Goal: Navigation & Orientation: Find specific page/section

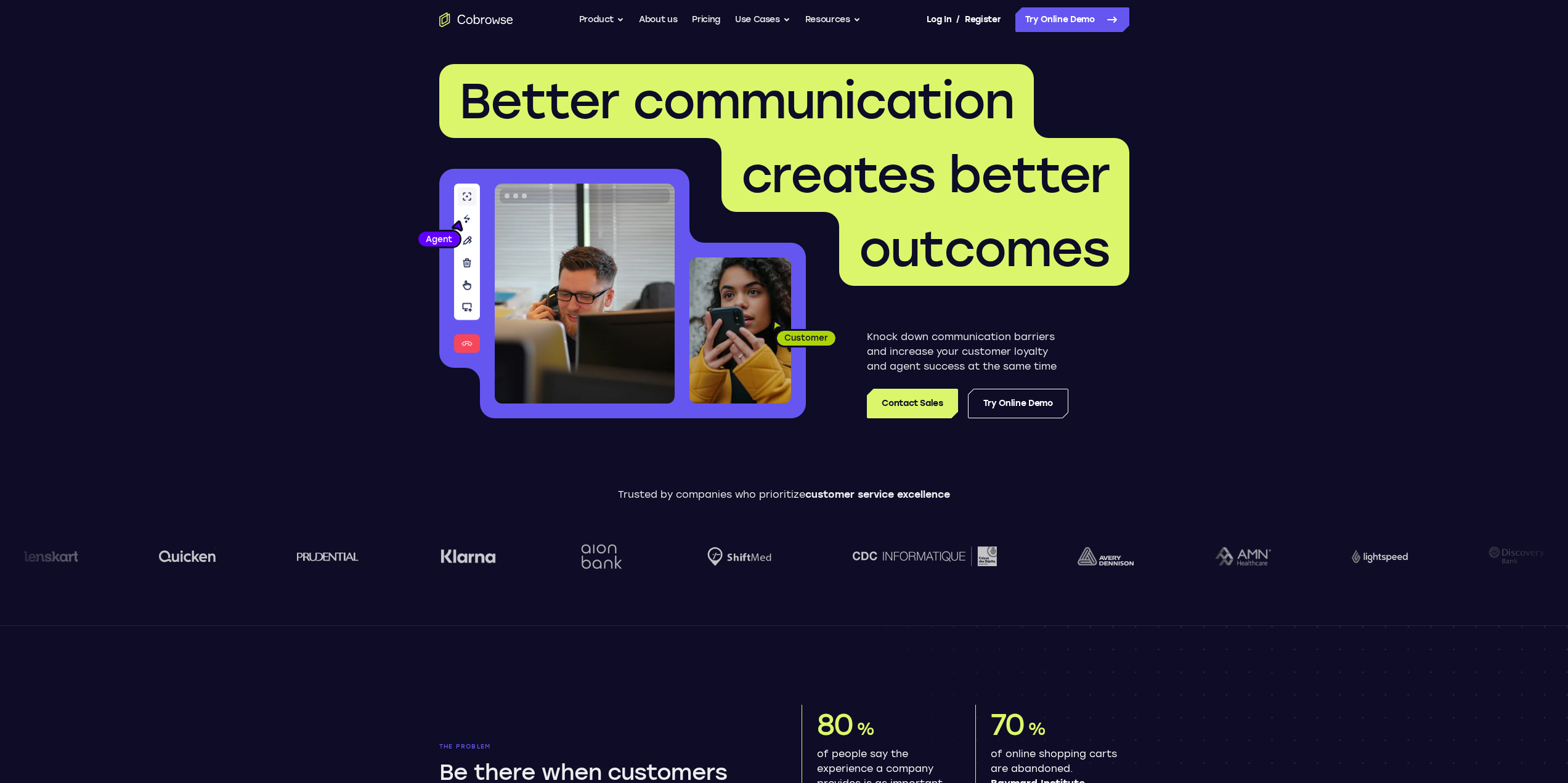
click at [967, 18] on link "Register" at bounding box center [982, 20] width 35 height 25
click at [939, 18] on link "Log In" at bounding box center [939, 20] width 25 height 25
click at [842, 18] on button "Resources" at bounding box center [833, 20] width 55 height 25
